Goal: Information Seeking & Learning: Learn about a topic

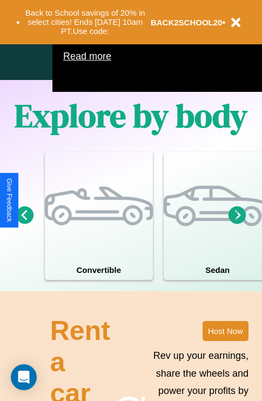
scroll to position [694, 0]
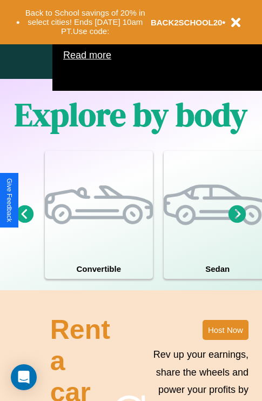
click at [237, 223] on icon at bounding box center [237, 214] width 18 height 18
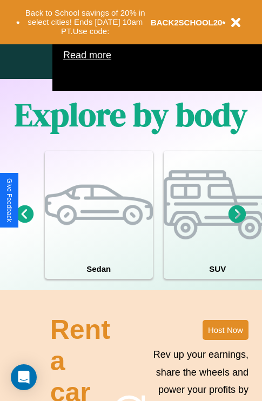
click at [237, 223] on icon at bounding box center [237, 214] width 18 height 18
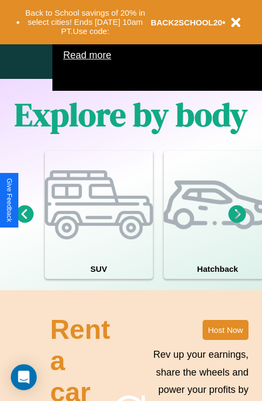
click at [237, 223] on icon at bounding box center [237, 214] width 18 height 18
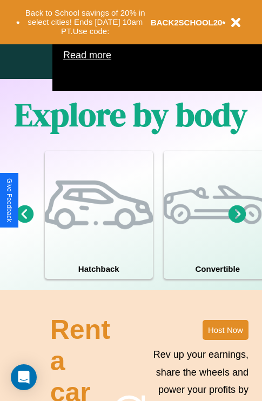
click at [237, 223] on icon at bounding box center [237, 214] width 18 height 18
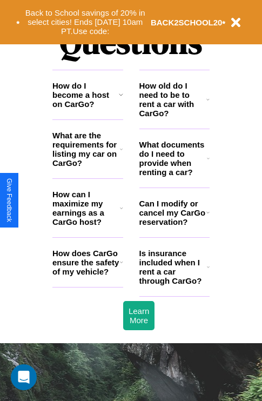
scroll to position [1309, 0]
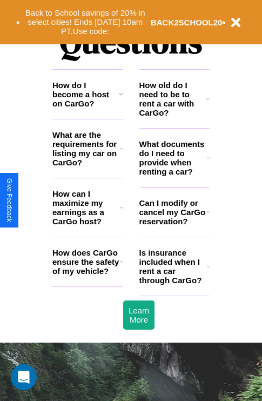
click at [121, 212] on icon at bounding box center [121, 207] width 3 height 9
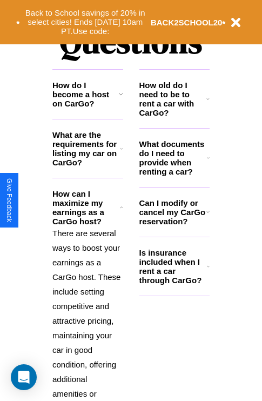
click at [121, 153] on icon at bounding box center [121, 148] width 3 height 9
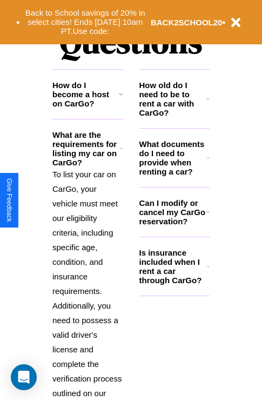
click at [208, 271] on icon at bounding box center [208, 266] width 3 height 9
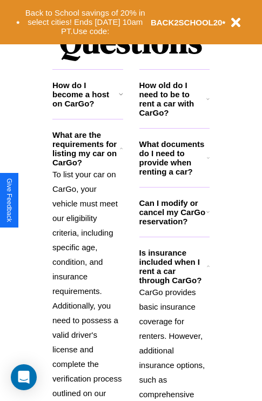
click at [207, 216] on icon at bounding box center [207, 211] width 3 height 9
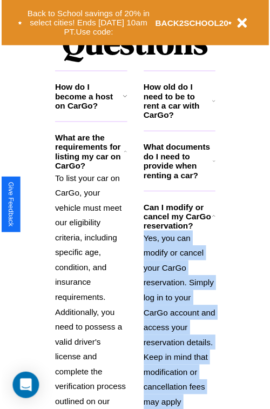
scroll to position [1723, 0]
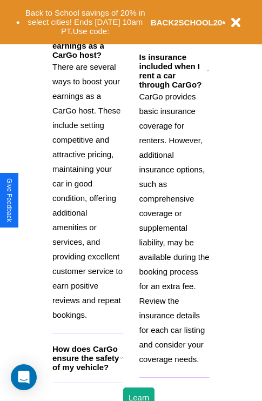
click at [88, 372] on h3 "How does CarGo ensure the safety of my vehicle?" at bounding box center [86, 358] width 68 height 28
click at [88, 190] on p "There are several ways to boost your earnings as a CarGo host. These include se…" at bounding box center [87, 190] width 71 height 263
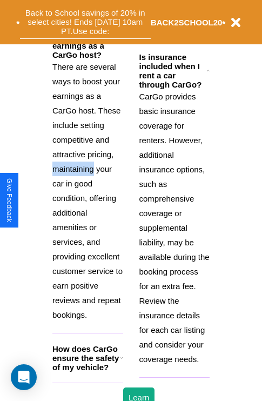
click at [88, 14] on button "Back to School savings of 20% in select cities! Ends [DATE] 10am PT. Use code:" at bounding box center [85, 21] width 131 height 33
